Goal: Information Seeking & Learning: Understand process/instructions

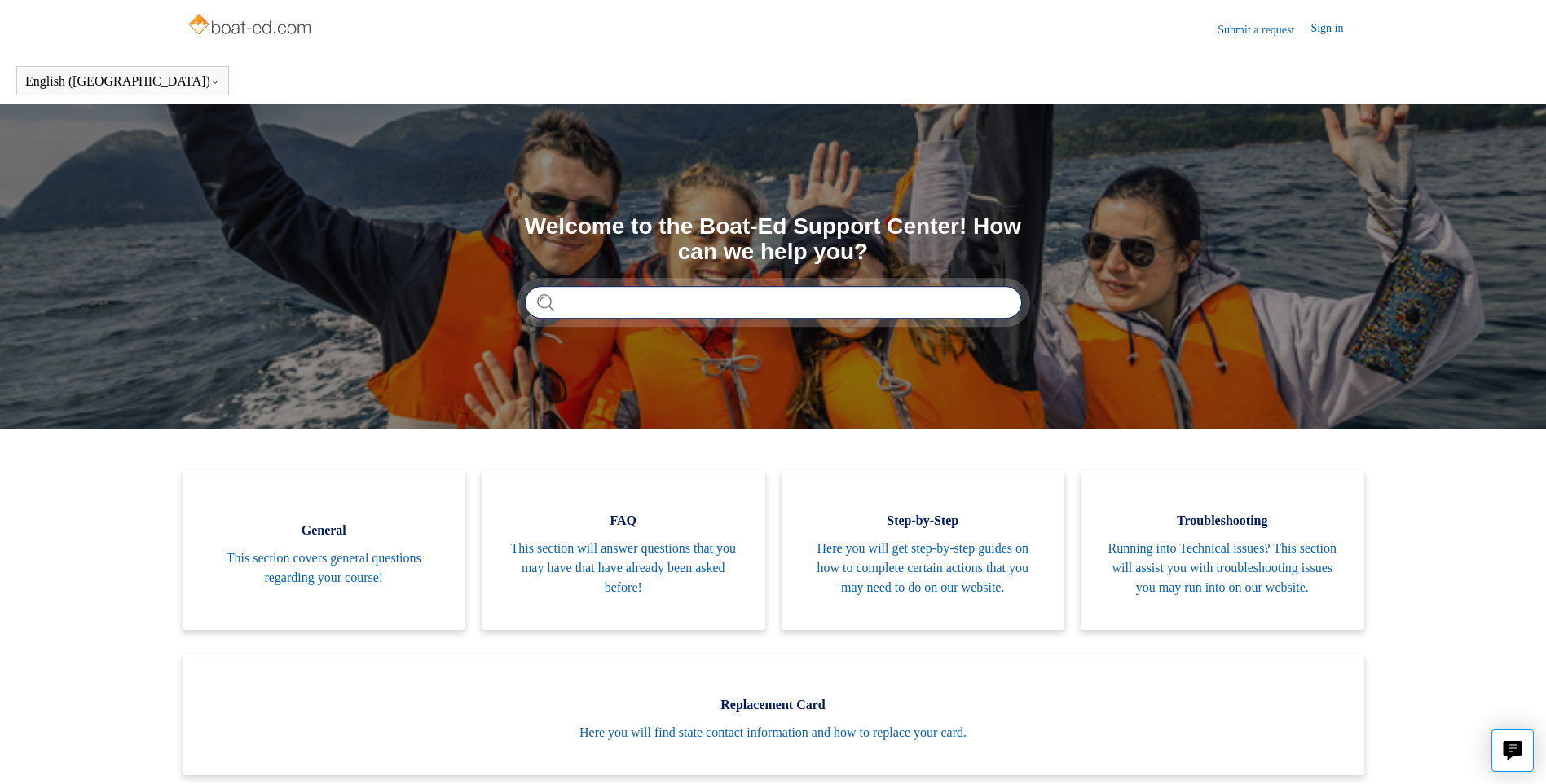
click at [625, 295] on input "Search" at bounding box center [773, 303] width 497 height 33
type input "**********"
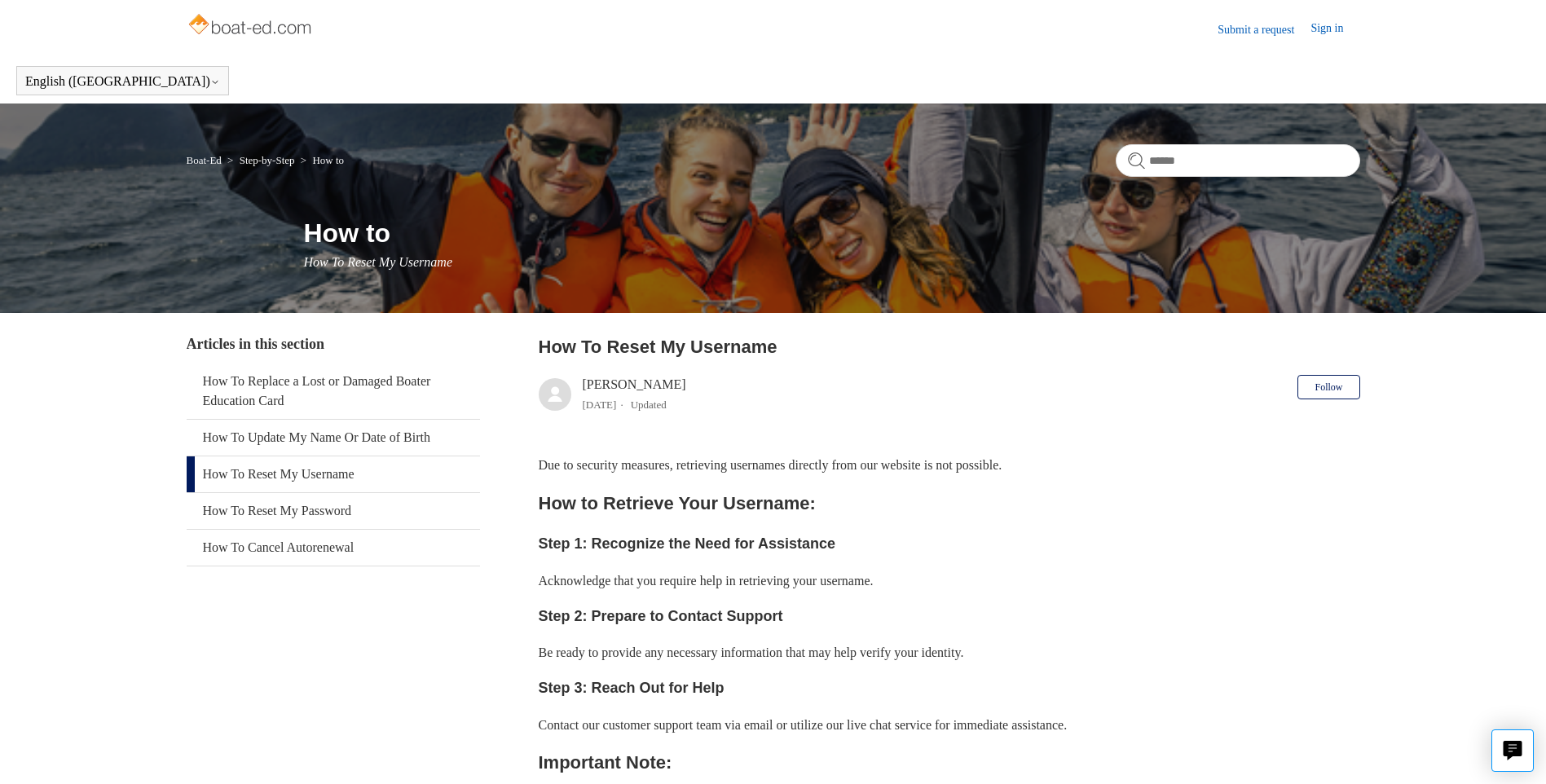
scroll to position [82, 0]
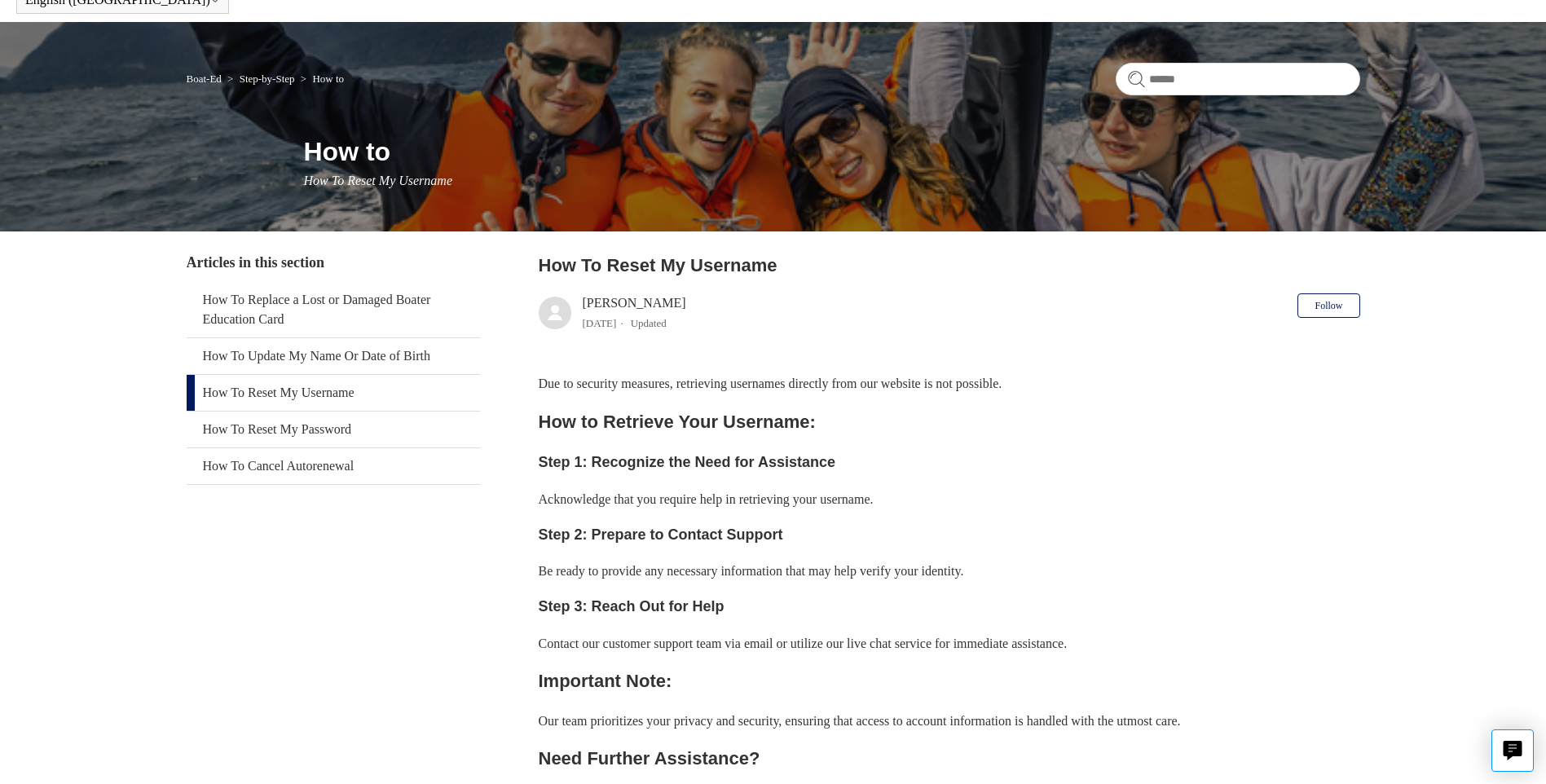
click at [606, 317] on time "[DATE]" at bounding box center [600, 323] width 34 height 12
drag, startPoint x: 528, startPoint y: 389, endPoint x: 1107, endPoint y: 377, distance: 579.1
click at [1107, 377] on div "Articles in this section How To Replace a Lost or Damaged Boater Education Card…" at bounding box center [773, 706] width 1173 height 909
drag, startPoint x: 1107, startPoint y: 377, endPoint x: 1033, endPoint y: 394, distance: 75.9
click at [1033, 394] on div "Due to security measures, retrieving usernames directly from our website is not…" at bounding box center [949, 601] width 822 height 456
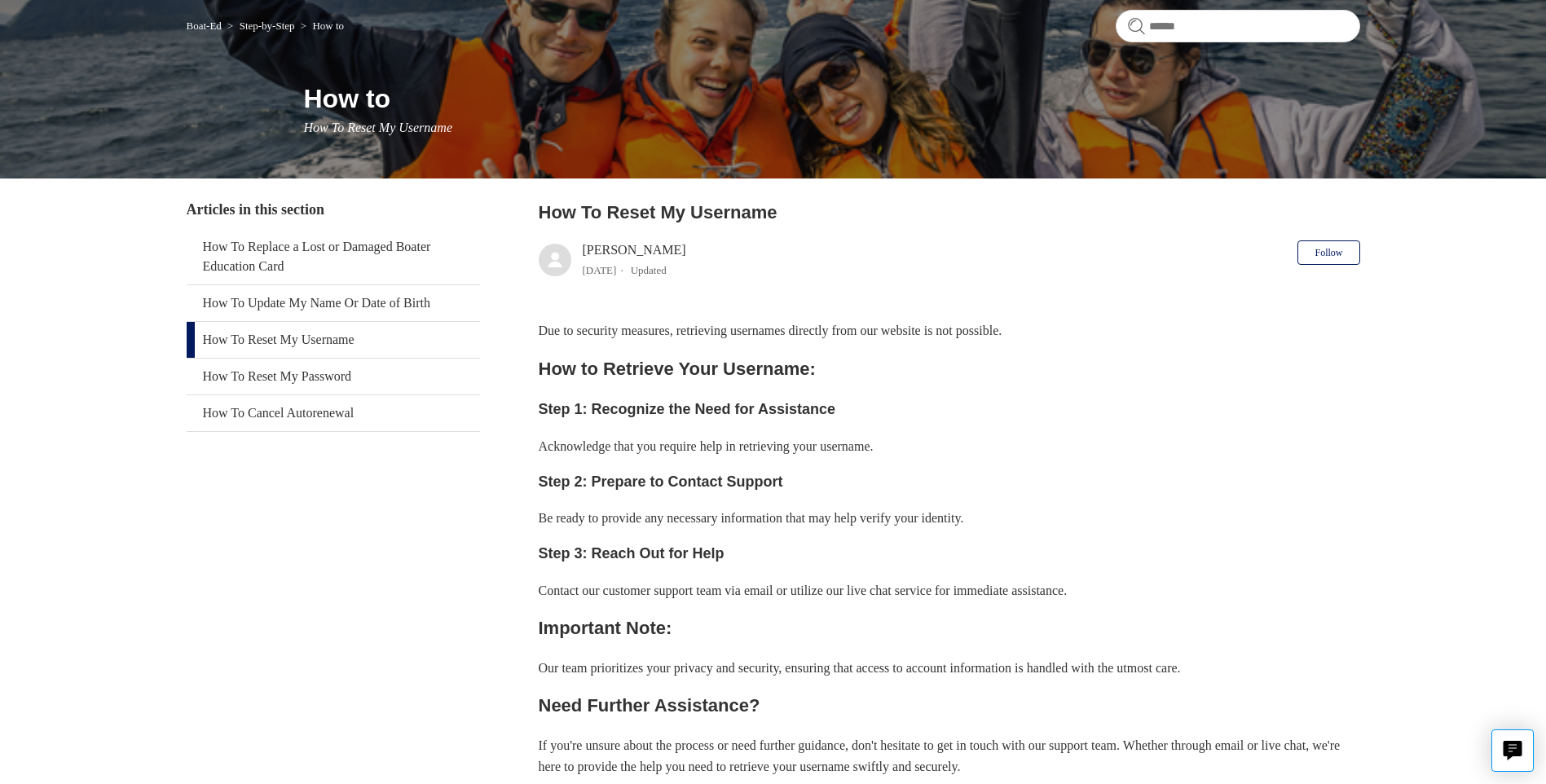
scroll to position [163, 0]
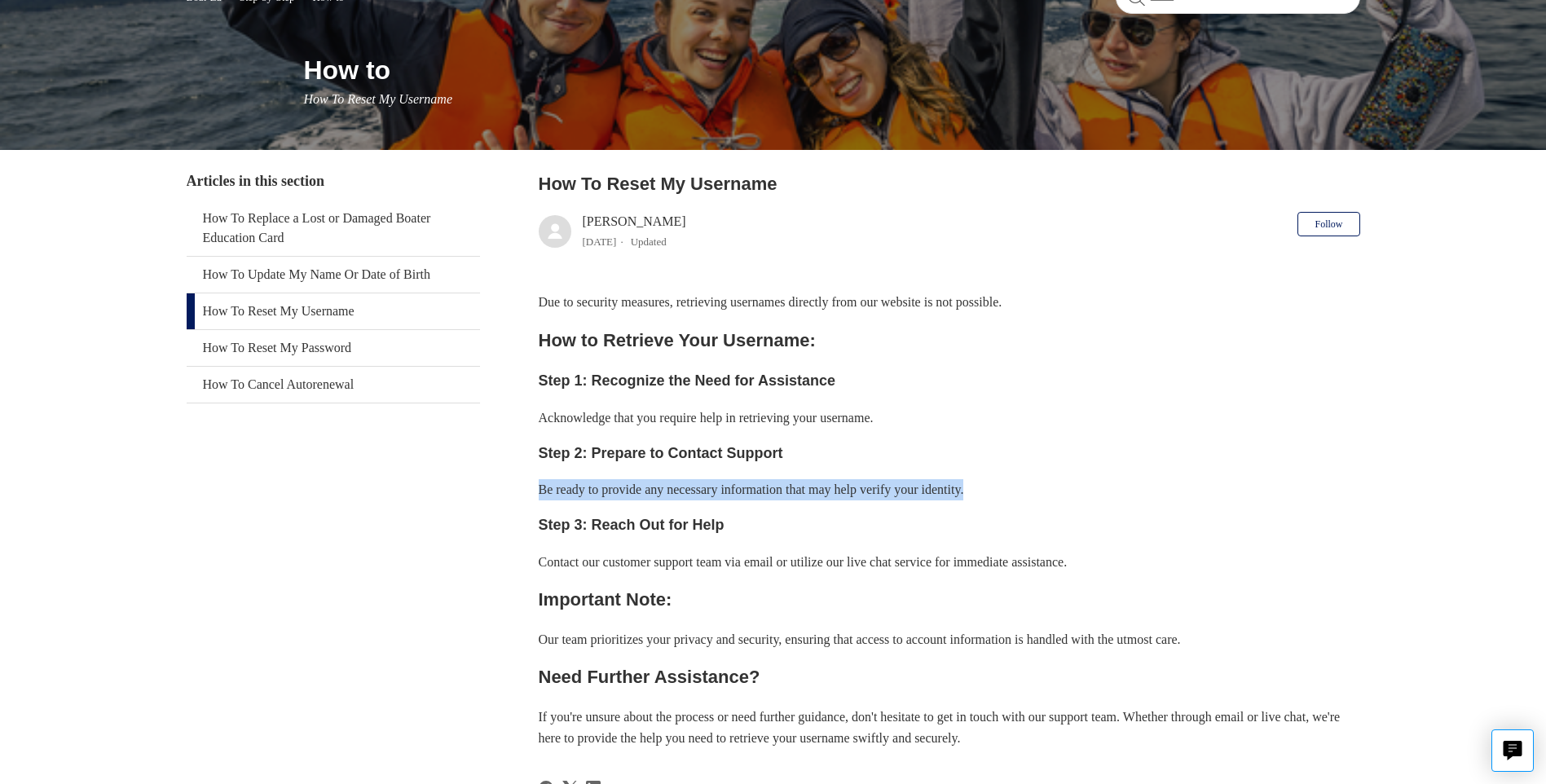
drag, startPoint x: 1107, startPoint y: 477, endPoint x: 527, endPoint y: 471, distance: 580.0
click at [527, 471] on div "Articles in this section How To Replace a Lost or Damaged Boater Education Card…" at bounding box center [773, 624] width 1173 height 909
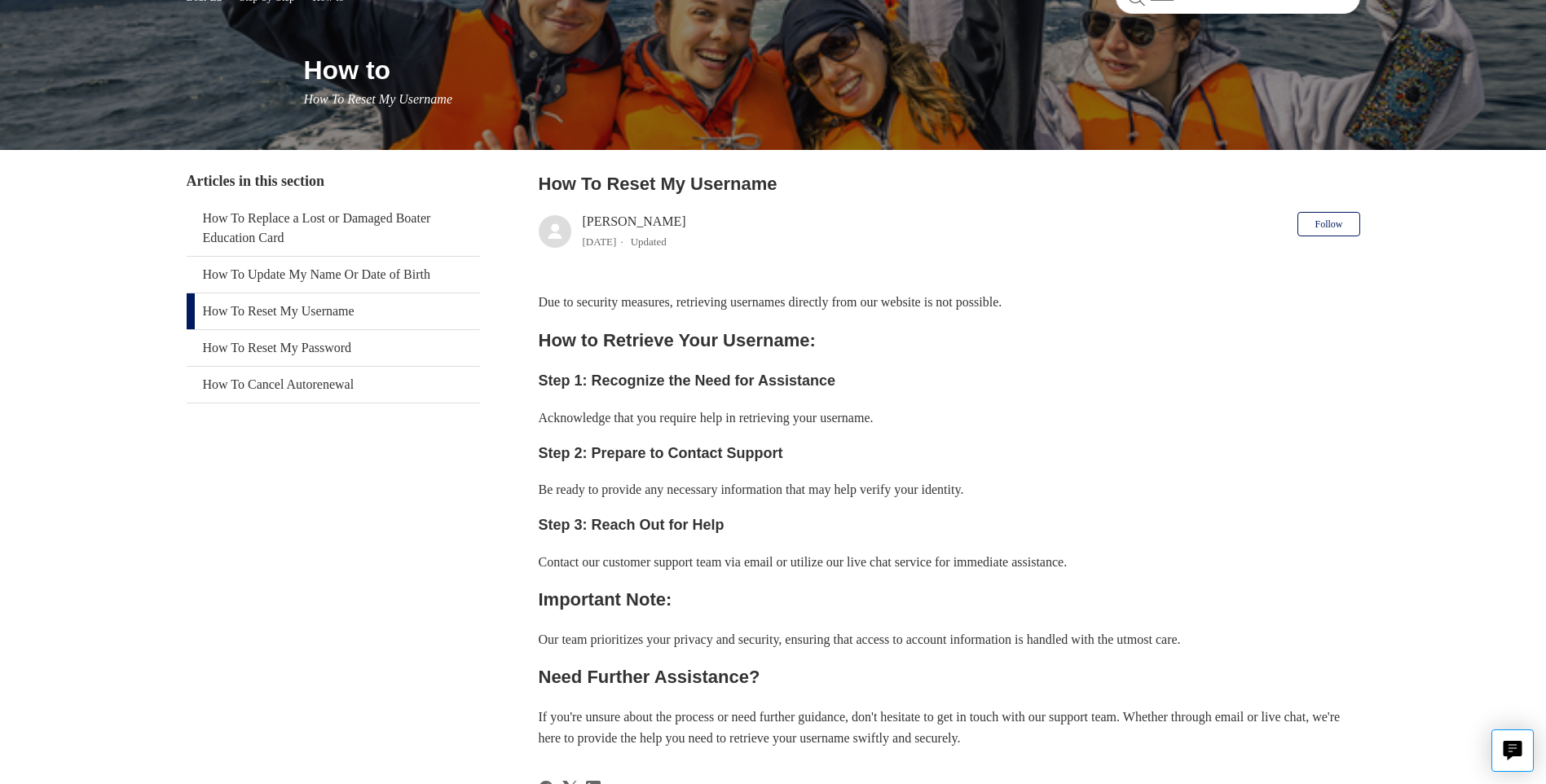
drag, startPoint x: 527, startPoint y: 471, endPoint x: 842, endPoint y: 534, distance: 321.2
click at [842, 534] on h3 "Step 3: Reach Out for Help" at bounding box center [949, 525] width 822 height 24
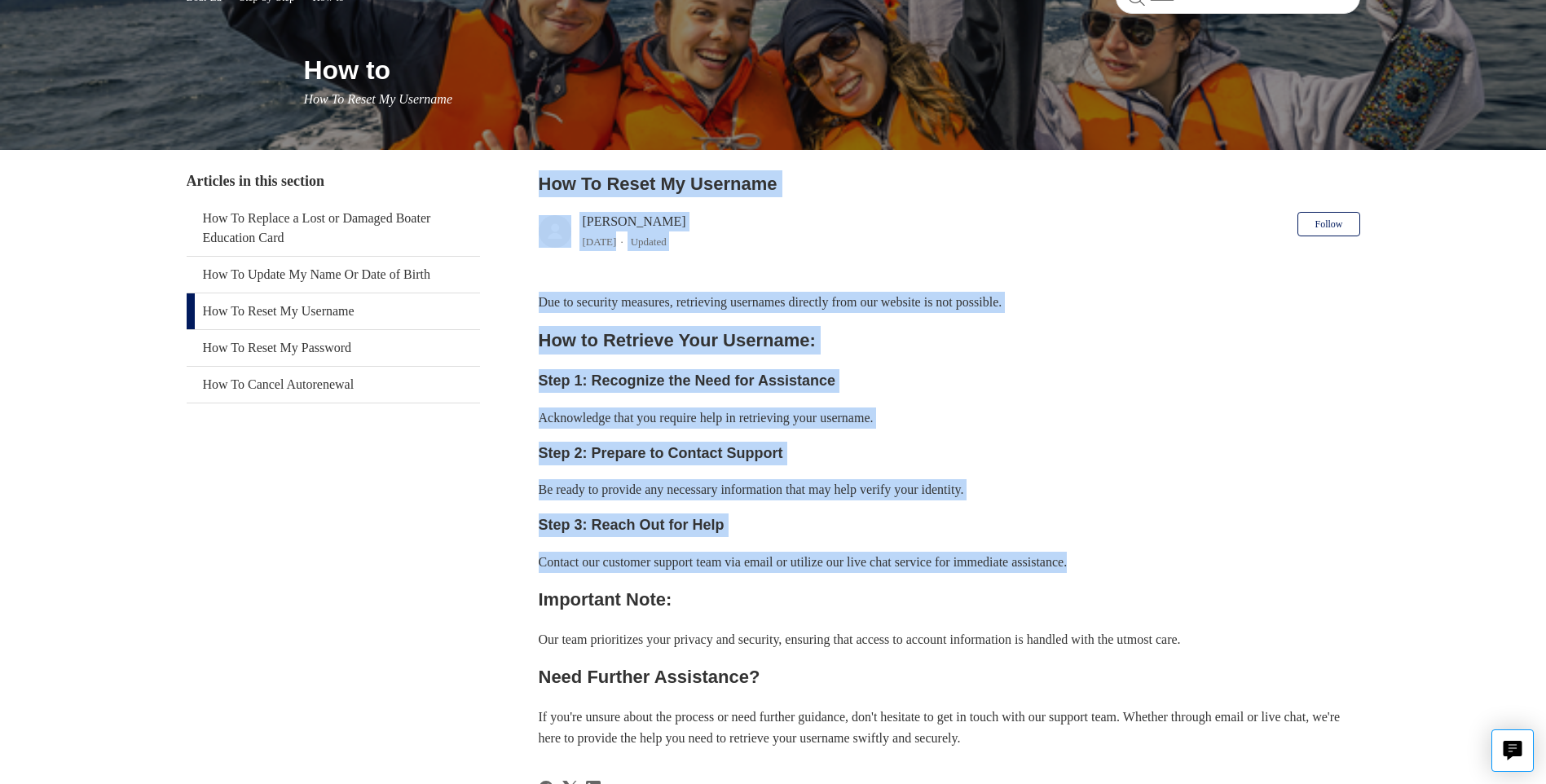
drag, startPoint x: 502, startPoint y: 558, endPoint x: 1222, endPoint y: 560, distance: 720.0
click at [1222, 560] on div "Articles in this section How To Replace a Lost or Damaged Boater Education Card…" at bounding box center [773, 624] width 1173 height 909
click at [1222, 560] on p "Contact our customer support team via email or utilize our live chat service fo…" at bounding box center [949, 562] width 822 height 21
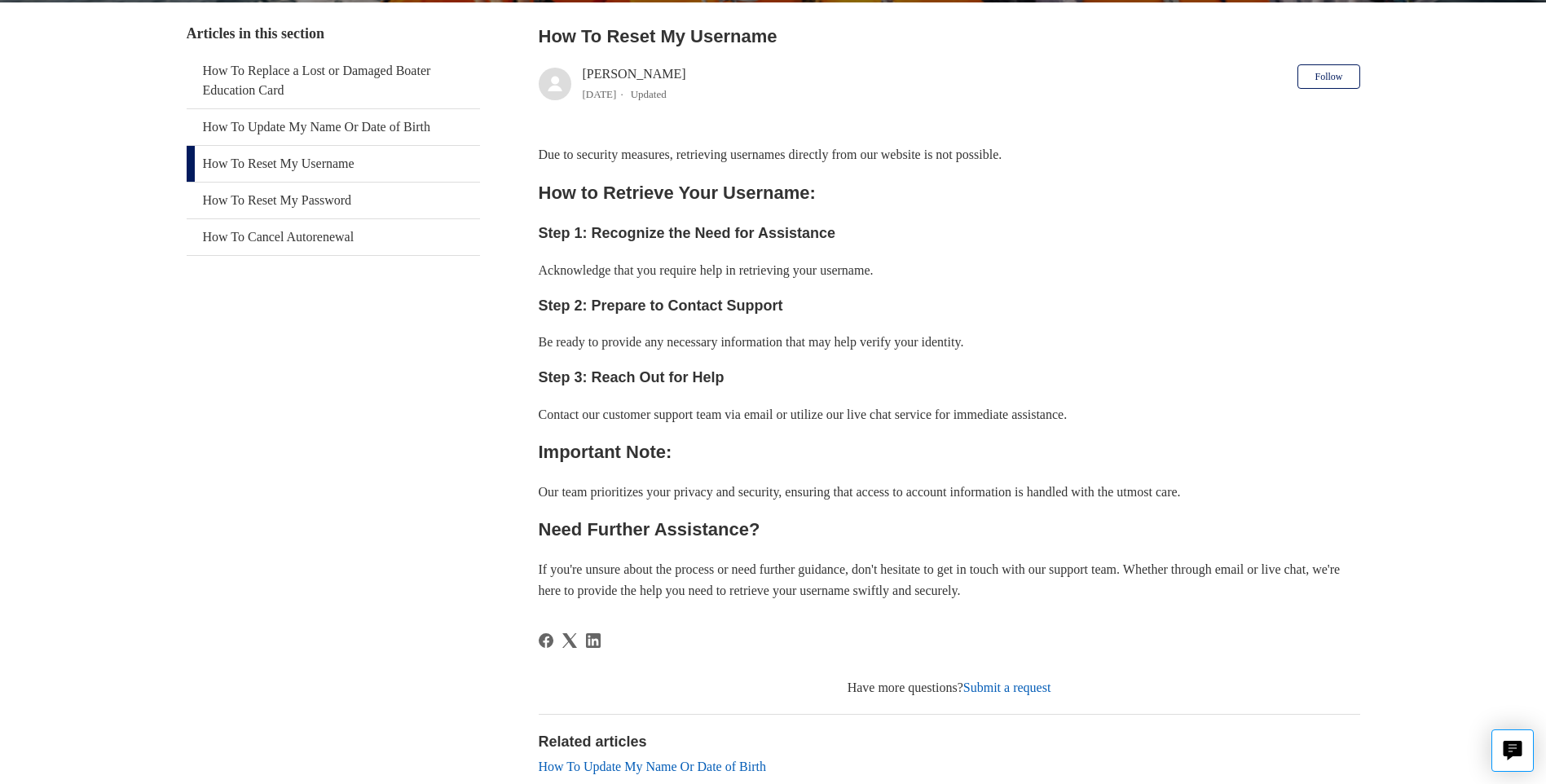
scroll to position [0, 0]
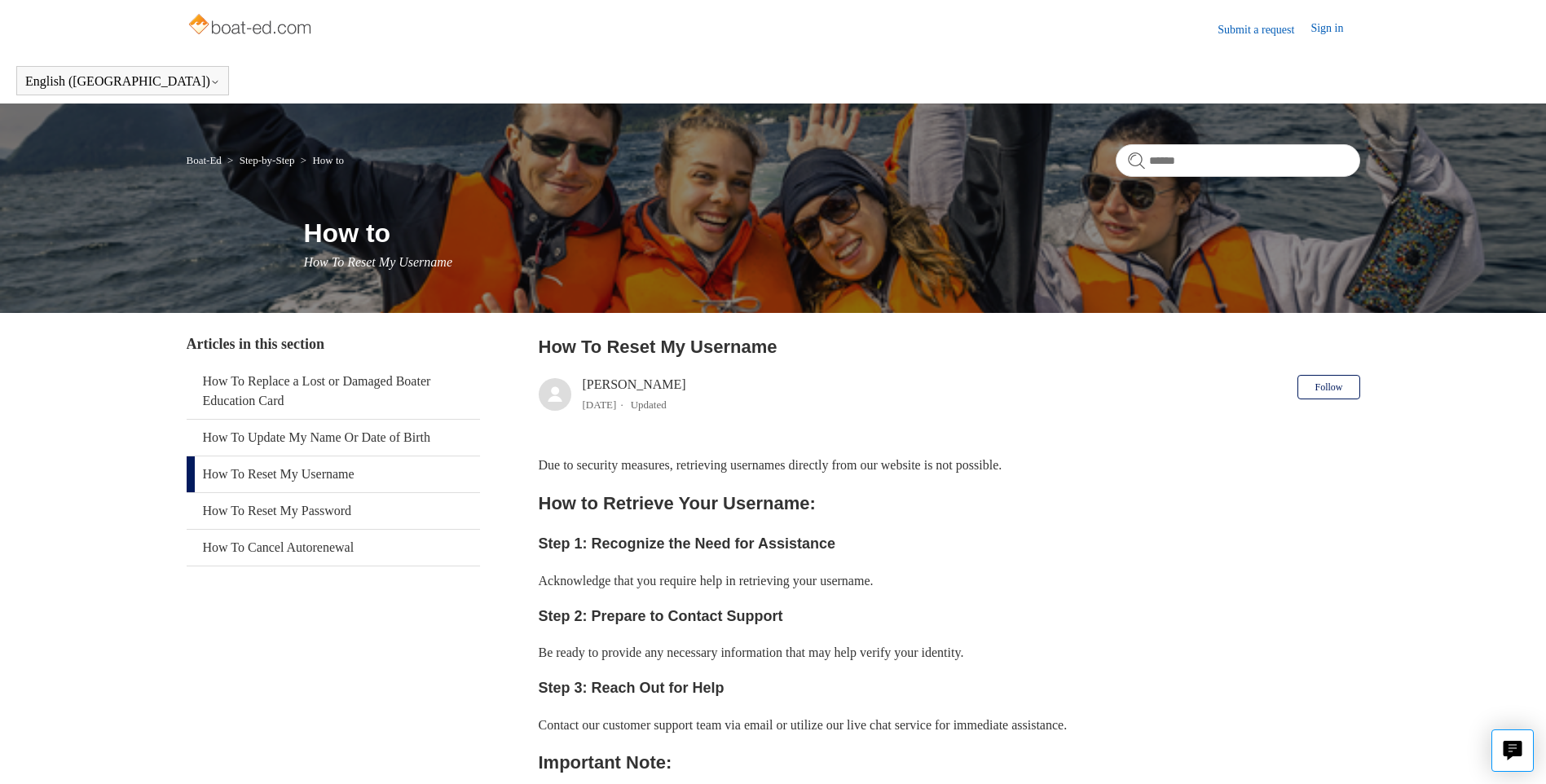
click at [685, 491] on h2 "How to Retrieve Your Username:" at bounding box center [949, 502] width 822 height 28
click at [681, 508] on h2 "How to Retrieve Your Username:" at bounding box center [949, 502] width 822 height 28
click at [679, 508] on h2 "How to Retrieve Your Username:" at bounding box center [949, 502] width 822 height 28
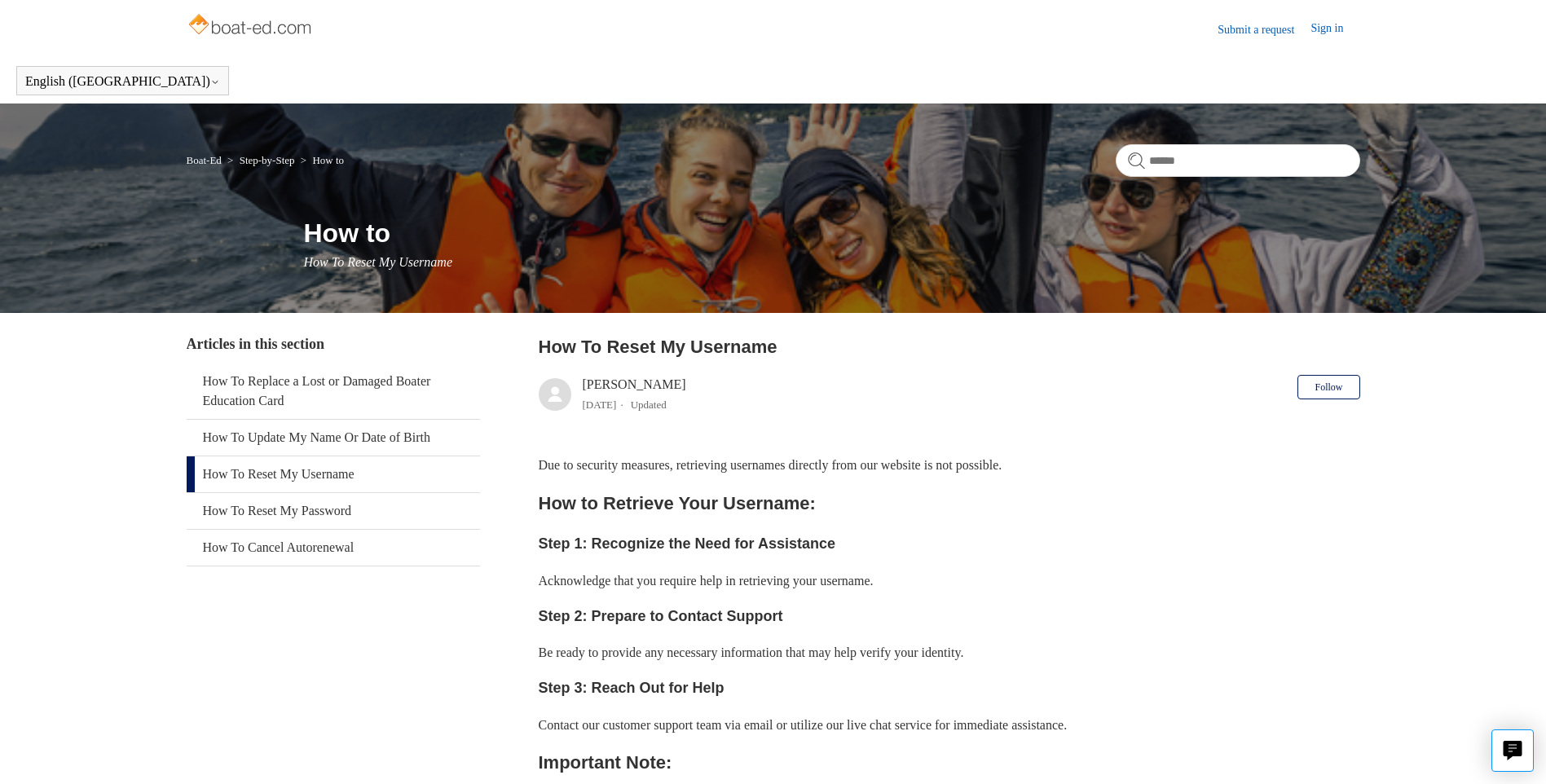
click at [290, 486] on link "How To Reset My Username" at bounding box center [334, 474] width 294 height 36
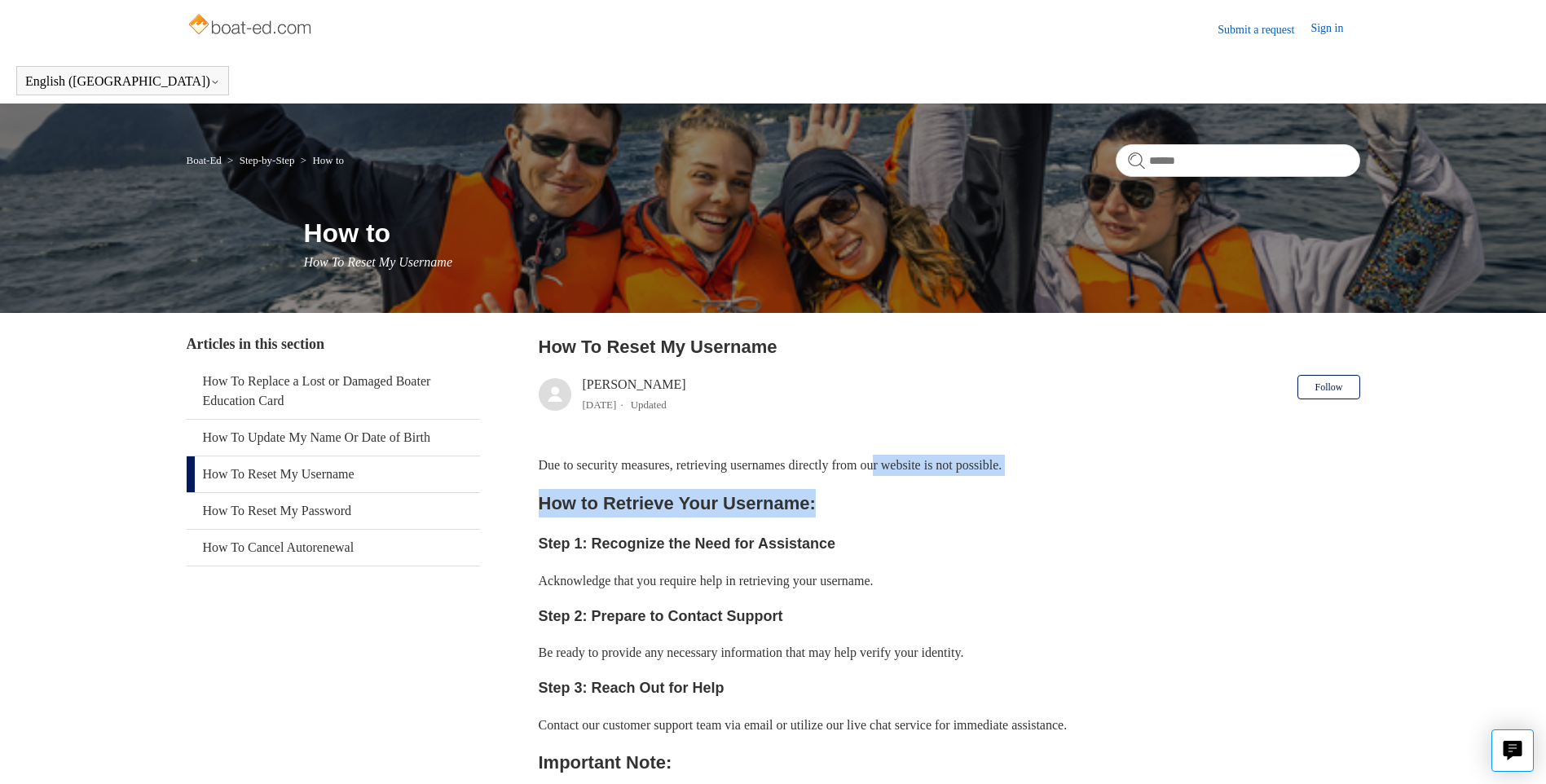
drag, startPoint x: 907, startPoint y: 456, endPoint x: 1092, endPoint y: 479, distance: 186.4
click at [1092, 479] on div "Due to security measures, retrieving usernames directly from our website is not…" at bounding box center [949, 682] width 822 height 456
drag, startPoint x: 1092, startPoint y: 479, endPoint x: 958, endPoint y: 504, distance: 136.3
click at [958, 504] on h2 "How to Retrieve Your Username:" at bounding box center [949, 502] width 822 height 28
click at [744, 498] on h2 "How to Retrieve Your Username:" at bounding box center [949, 502] width 822 height 28
